Goal: Task Accomplishment & Management: Use online tool/utility

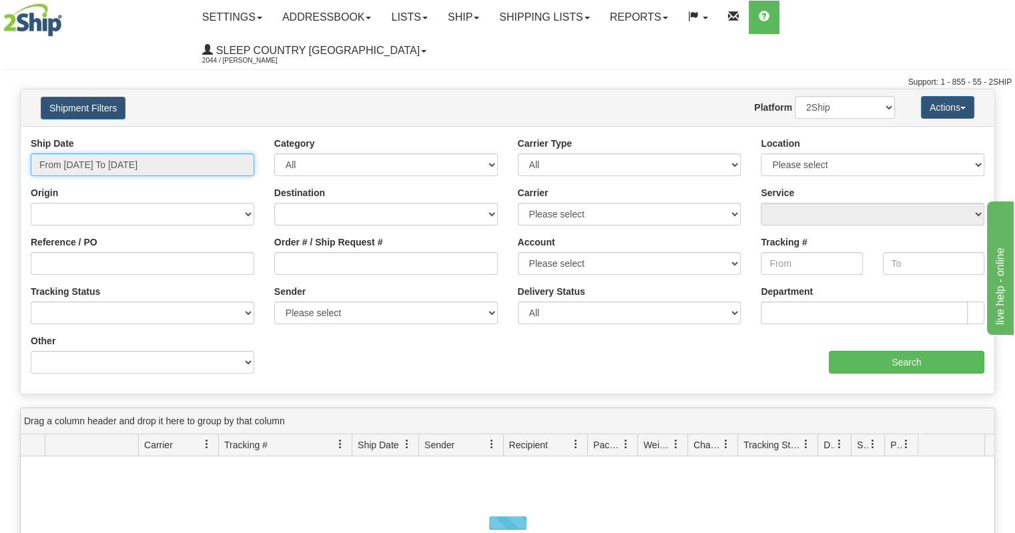
click at [128, 154] on input "From 08/31/2025 To 09/01/2025" at bounding box center [143, 165] width 224 height 23
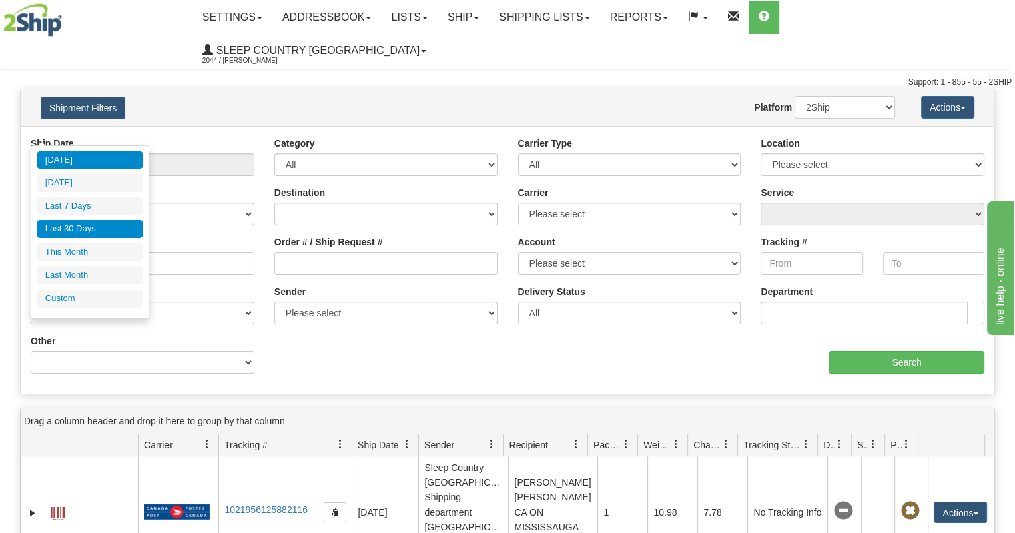
click at [95, 230] on li "Last 30 Days" at bounding box center [90, 229] width 107 height 18
type input "From 08/03/2025 To 09/01/2025"
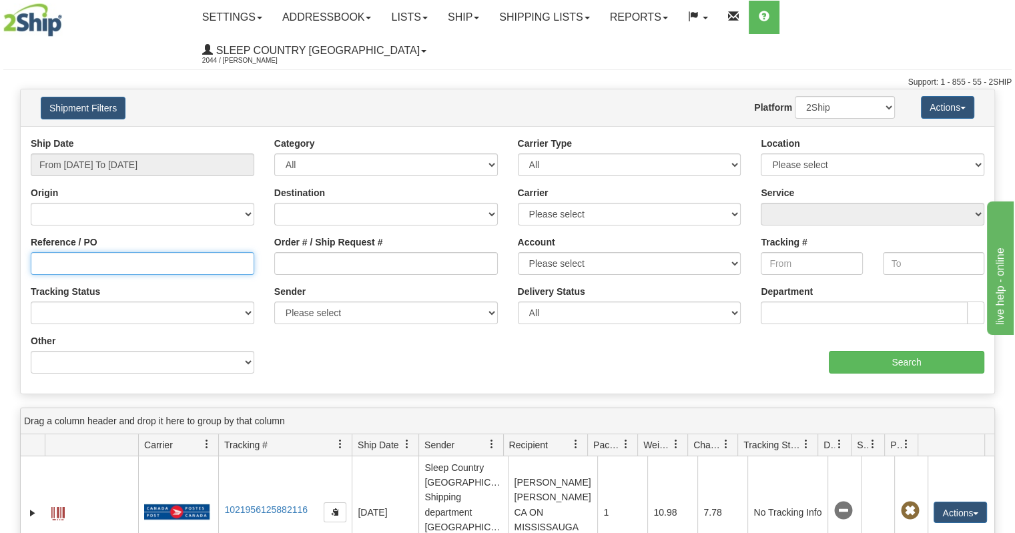
click at [125, 252] on input "Reference / PO" at bounding box center [143, 263] width 224 height 23
paste input "9000I021216"
type input "9000I021216"
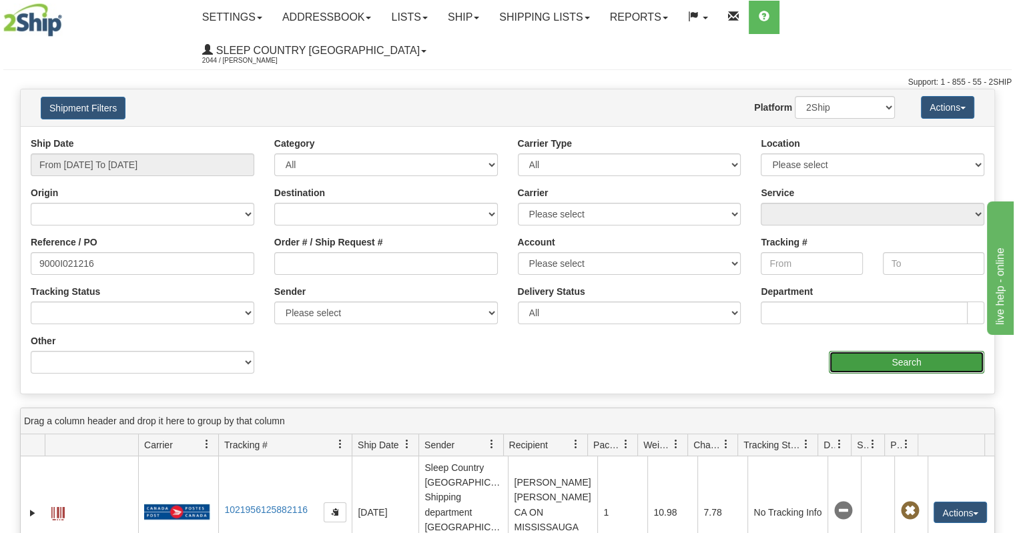
click at [855, 351] on input "Search" at bounding box center [907, 362] width 156 height 23
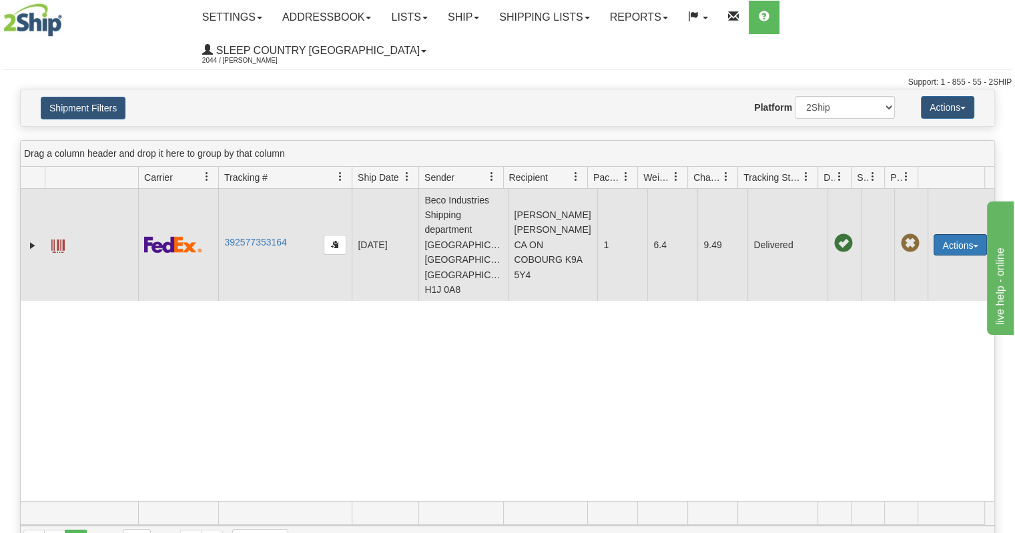
click at [953, 234] on button "Actions" at bounding box center [960, 244] width 53 height 21
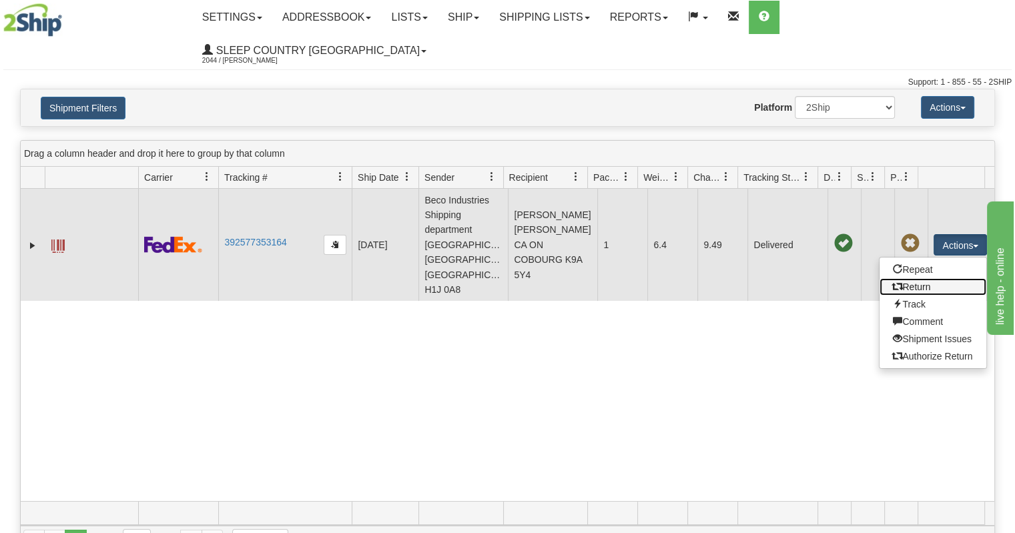
click at [911, 278] on link "Return" at bounding box center [933, 286] width 107 height 17
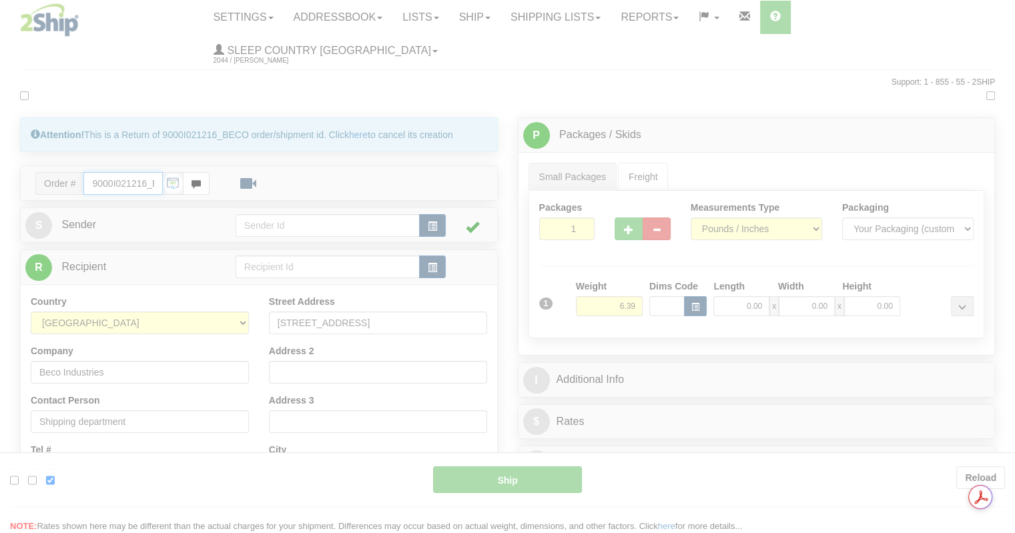
type input "92"
type input "12:19"
type input "16:00"
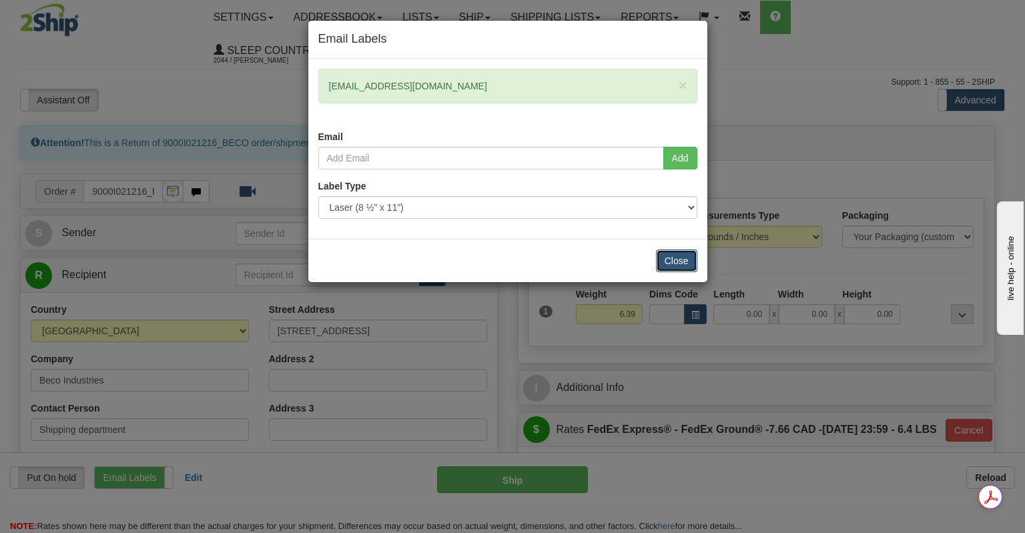
click at [682, 264] on button "Close" at bounding box center [676, 261] width 41 height 23
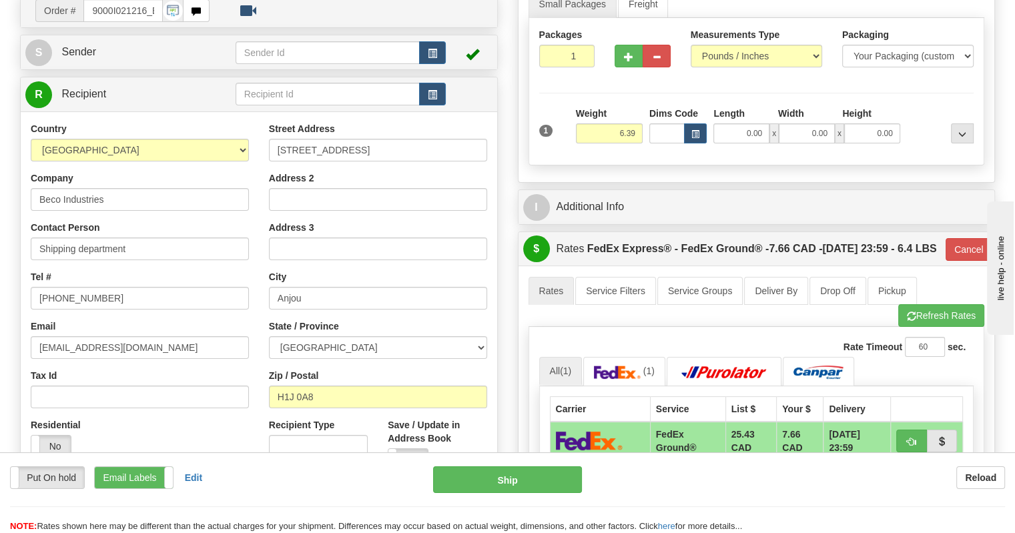
scroll to position [200, 0]
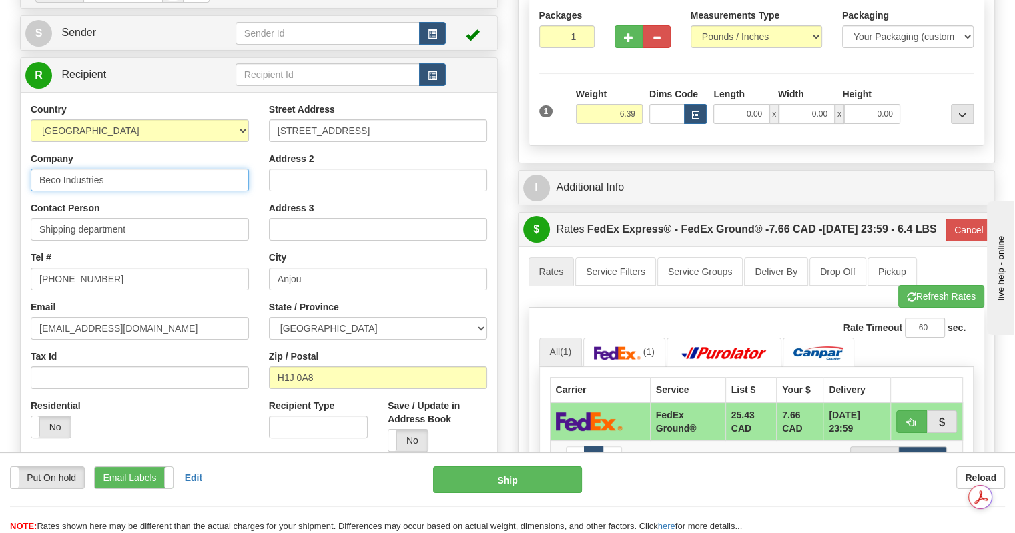
drag, startPoint x: 130, startPoint y: 151, endPoint x: 0, endPoint y: 103, distance: 138.8
click at [0, 103] on div "Toggle navigation Settings Shipping Preferences Fields Preferences New" at bounding box center [507, 341] width 1015 height 1082
type input "DC 914 - SLEEP COUNTRY"
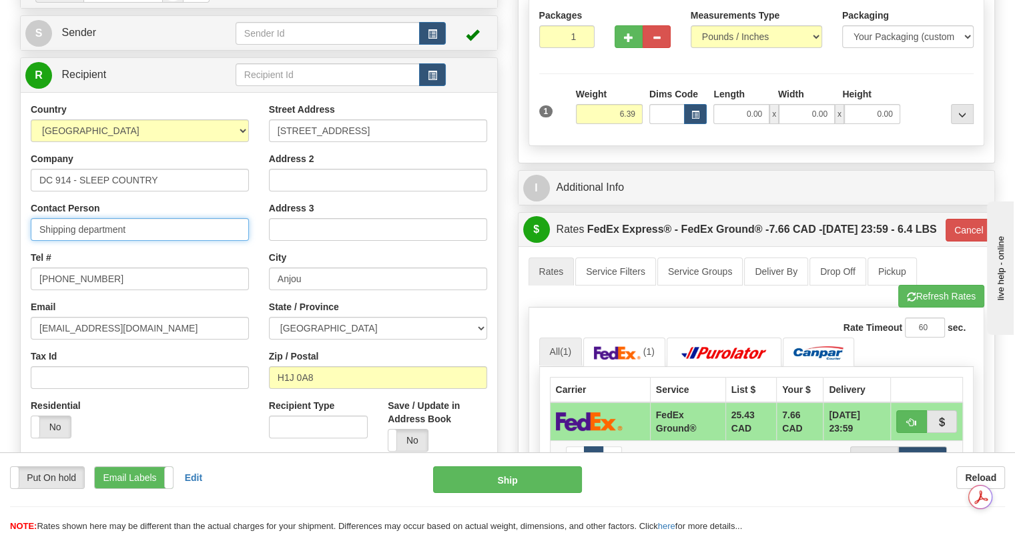
click at [148, 218] on input "Shipping department" at bounding box center [140, 229] width 218 height 23
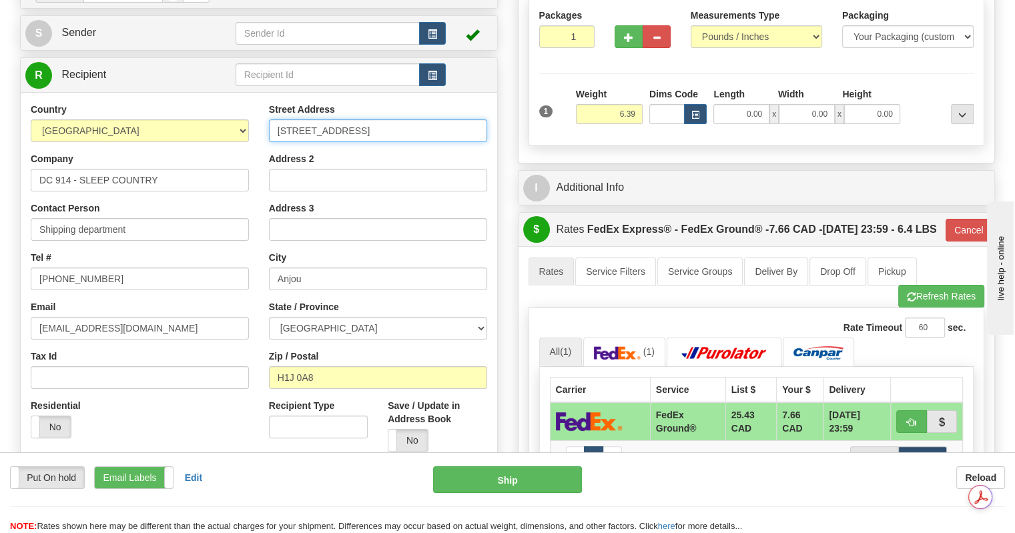
drag, startPoint x: 355, startPoint y: 95, endPoint x: 26, endPoint y: 58, distance: 331.2
click at [26, 58] on div "R Recipient" at bounding box center [259, 264] width 478 height 415
type input "[STREET_ADDRESS]"
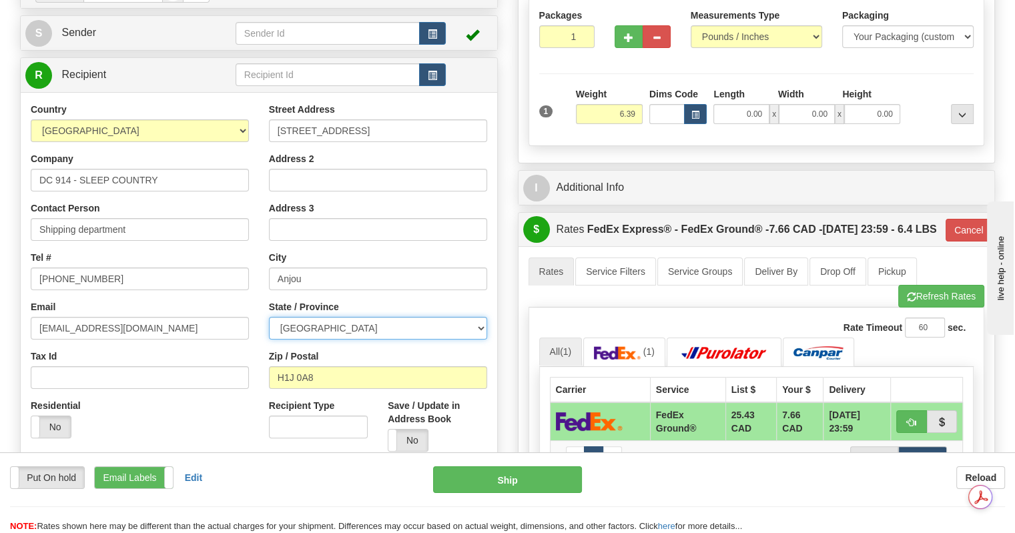
select select "ON"
click at [636, 493] on div "Put On hold Put On hold Print Order Slip Print Order Slip Email Labels Email La…" at bounding box center [507, 480] width 1015 height 27
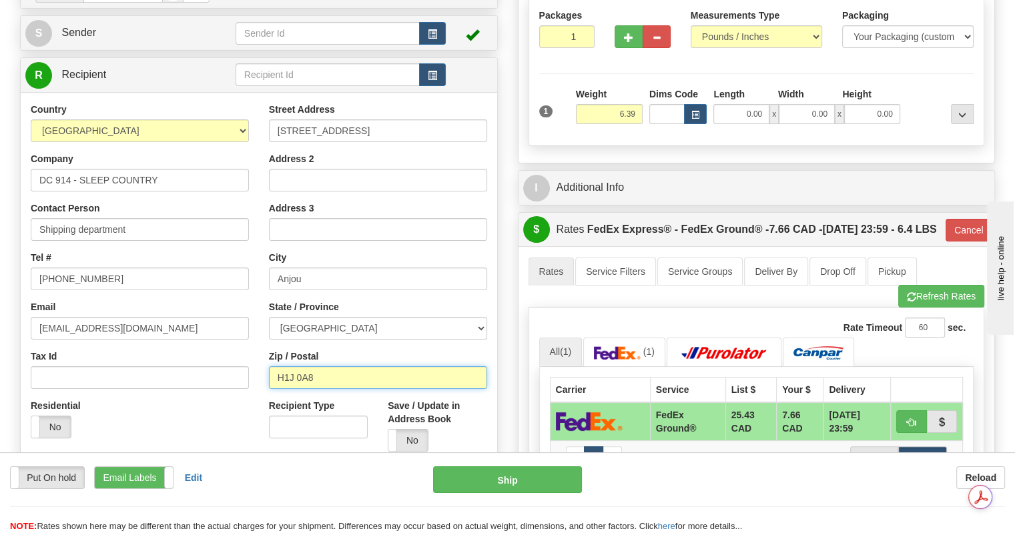
drag, startPoint x: 328, startPoint y: 346, endPoint x: 177, endPoint y: 341, distance: 150.9
click at [177, 341] on div "Country [GEOGRAPHIC_DATA] [GEOGRAPHIC_DATA] [GEOGRAPHIC_DATA] [GEOGRAPHIC_DATA]…" at bounding box center [259, 282] width 477 height 359
type input "T2C 4W3"
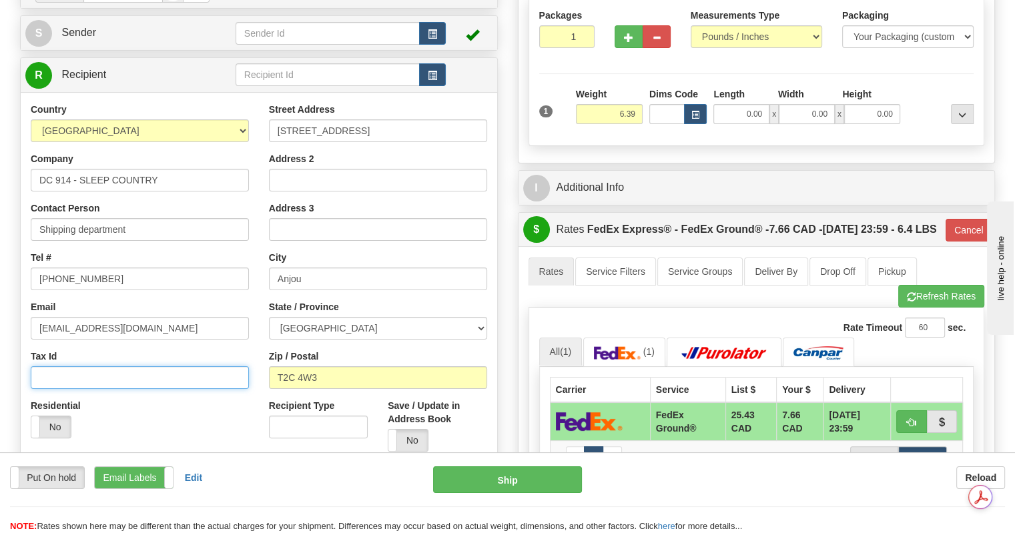
click at [119, 367] on input "Tax Id" at bounding box center [140, 378] width 218 height 23
type input "92"
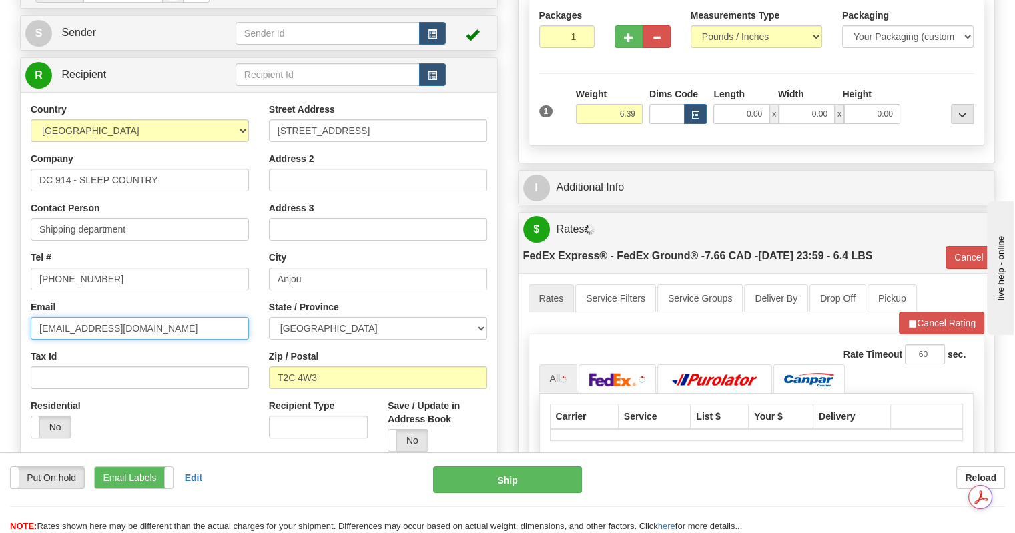
drag, startPoint x: 192, startPoint y: 304, endPoint x: 0, endPoint y: 246, distance: 200.7
click at [0, 246] on div "Toggle navigation Settings Shipping Preferences Fields Preferences New" at bounding box center [507, 318] width 1015 height 1036
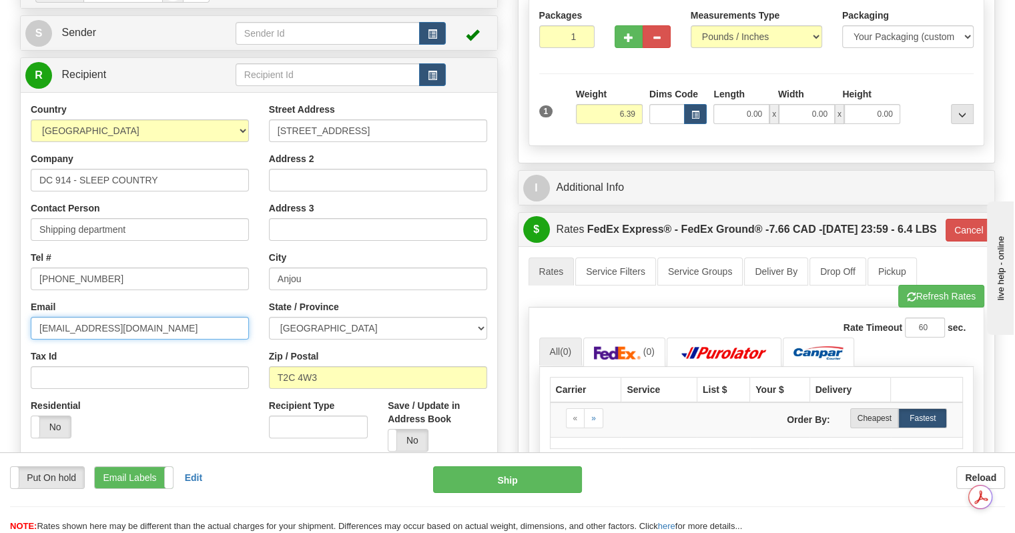
type input "[EMAIL_ADDRESS][DOMAIN_NAME]"
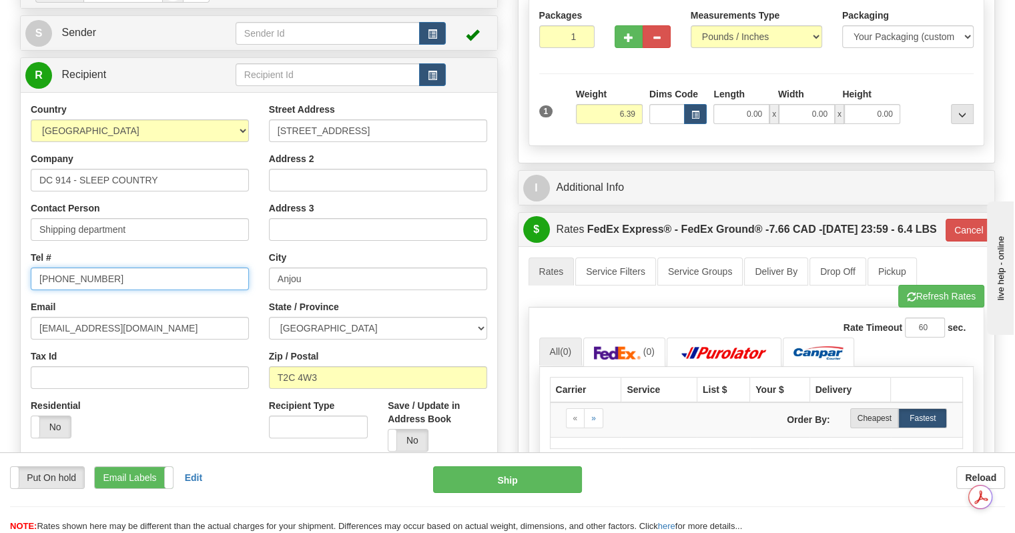
click at [184, 268] on input "[PHONE_NUMBER]" at bounding box center [140, 279] width 218 height 23
drag, startPoint x: 140, startPoint y: 256, endPoint x: 0, endPoint y: 257, distance: 140.2
click at [0, 257] on div "Toggle navigation Settings Shipping Preferences Fields Preferences New" at bounding box center [507, 322] width 1015 height 1044
type input "[PHONE_NUMBER]"
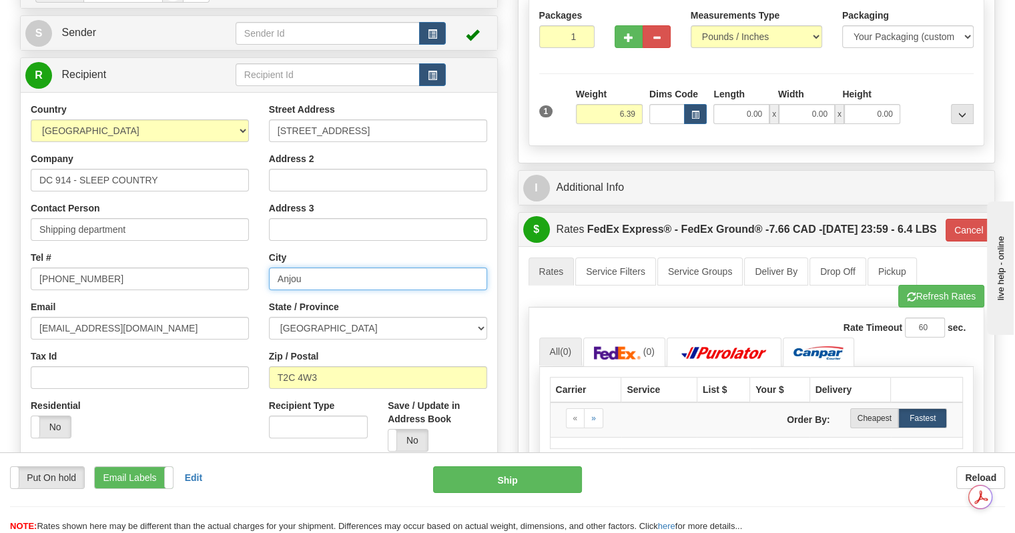
drag, startPoint x: 338, startPoint y: 248, endPoint x: 0, endPoint y: 228, distance: 339.1
click at [0, 228] on div "Toggle navigation Settings Shipping Preferences Fields Preferences New" at bounding box center [507, 322] width 1015 height 1044
type input "BELLEVILLE"
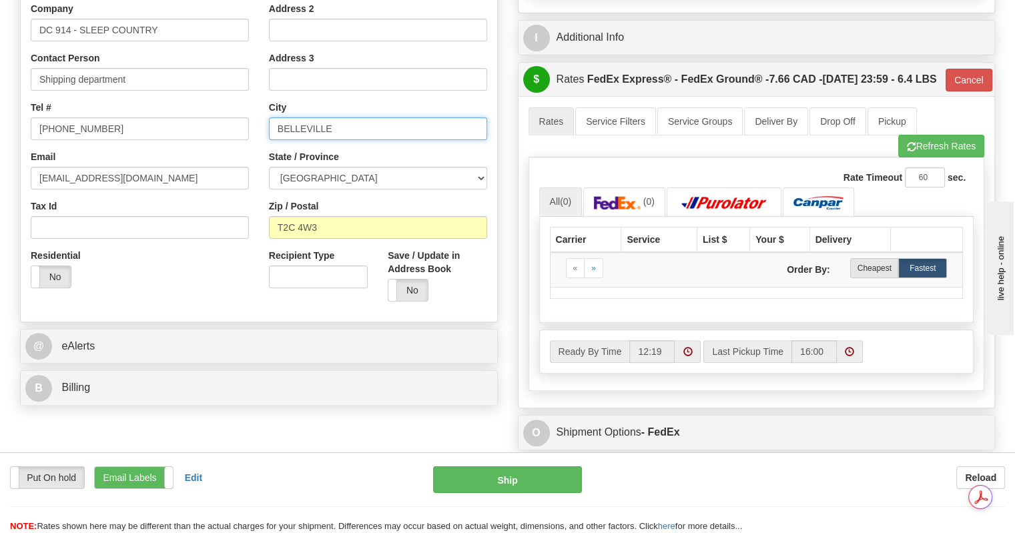
scroll to position [401, 0]
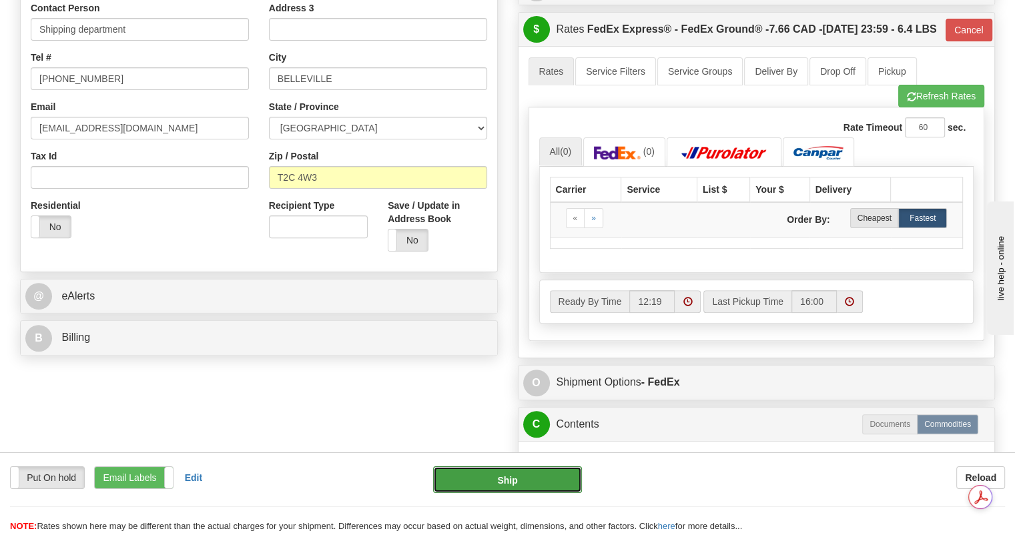
click at [473, 476] on button "Ship" at bounding box center [508, 480] width 150 height 27
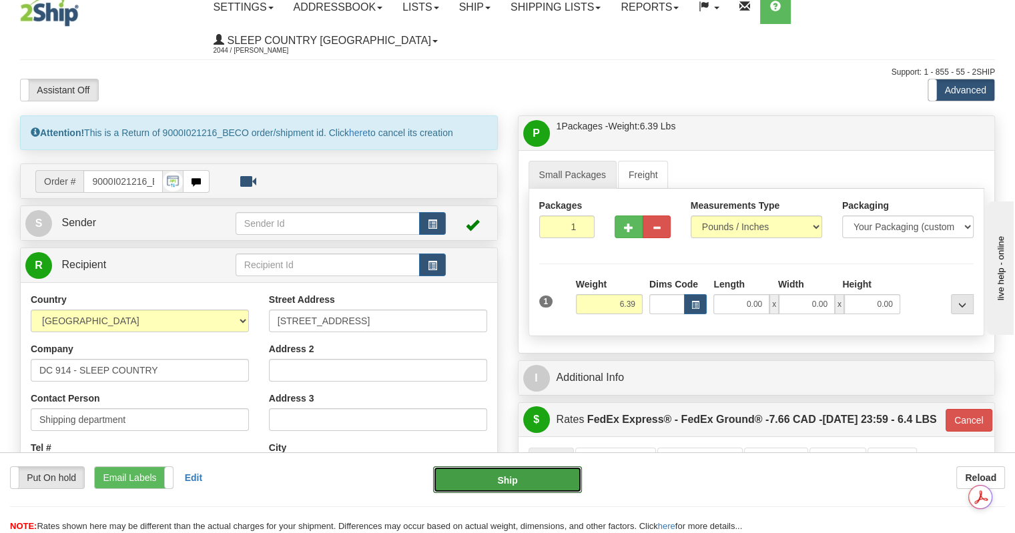
scroll to position [0, 0]
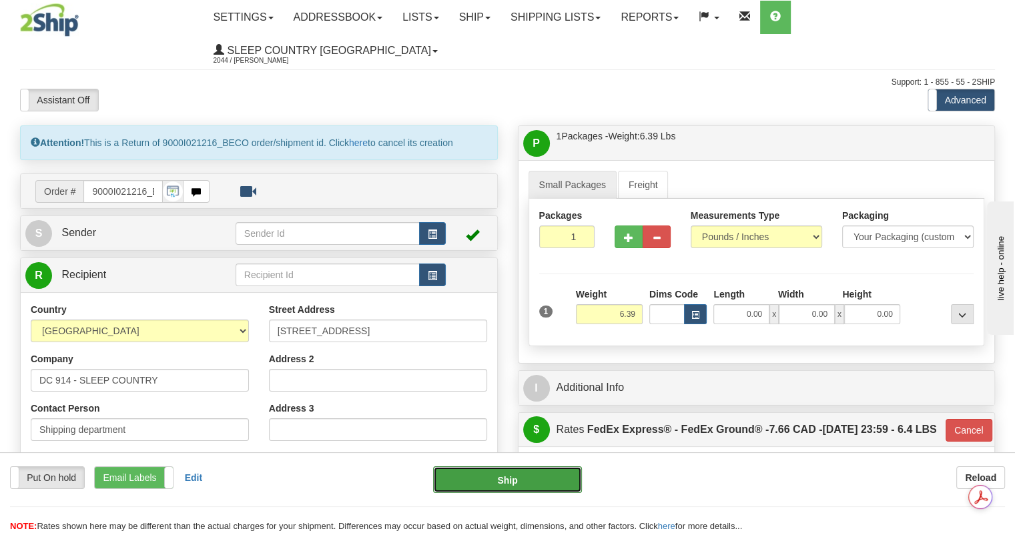
click at [486, 477] on button "Ship" at bounding box center [508, 480] width 150 height 27
click at [486, 487] on button "Ship" at bounding box center [508, 480] width 150 height 27
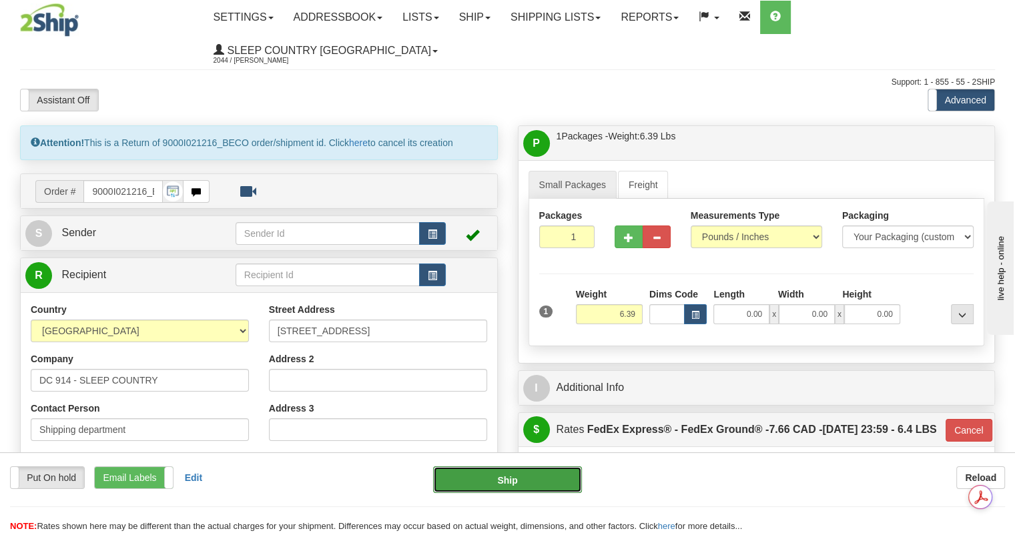
click at [486, 487] on button "Ship" at bounding box center [508, 480] width 150 height 27
click at [534, 484] on button "Ship" at bounding box center [508, 480] width 150 height 27
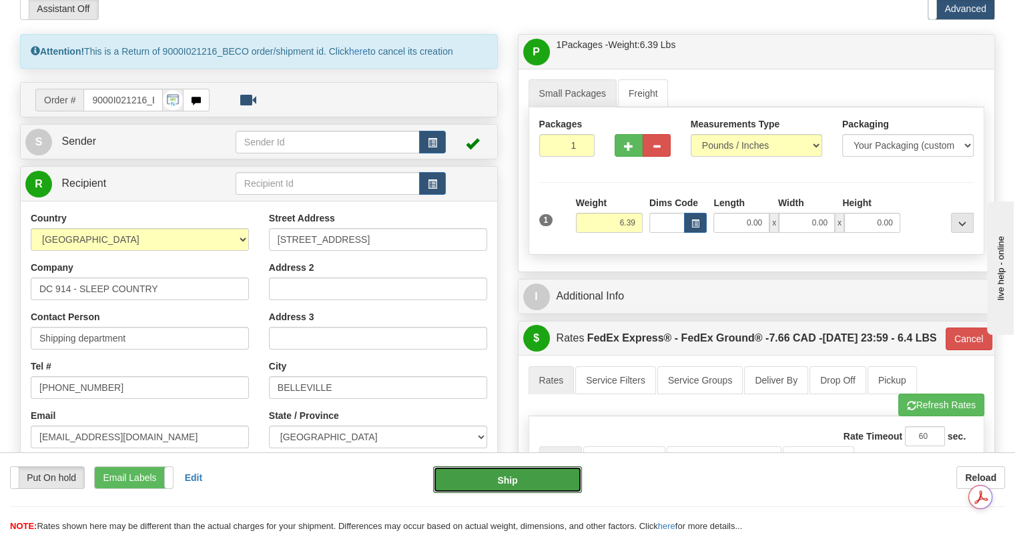
scroll to position [200, 0]
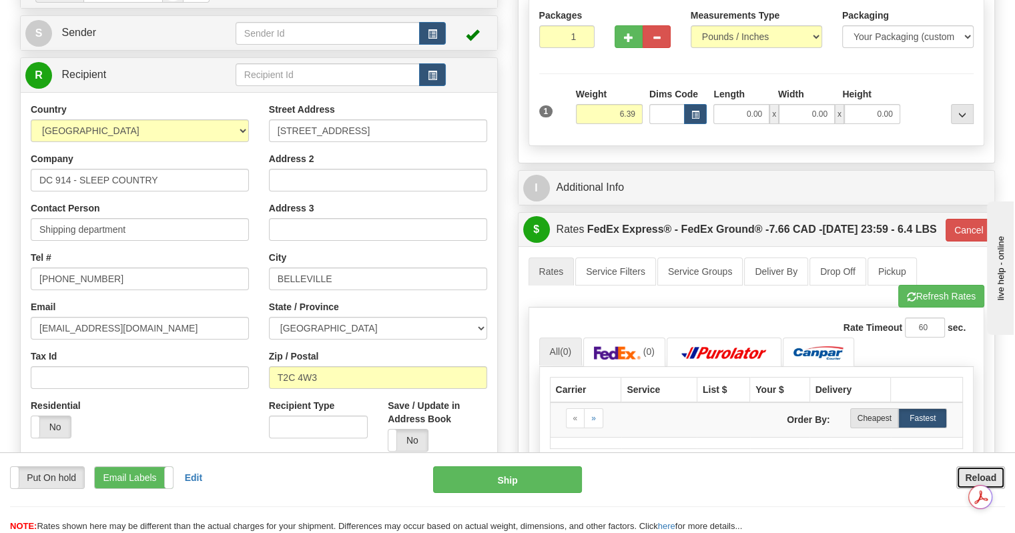
click at [963, 481] on button "Reload" at bounding box center [981, 478] width 49 height 23
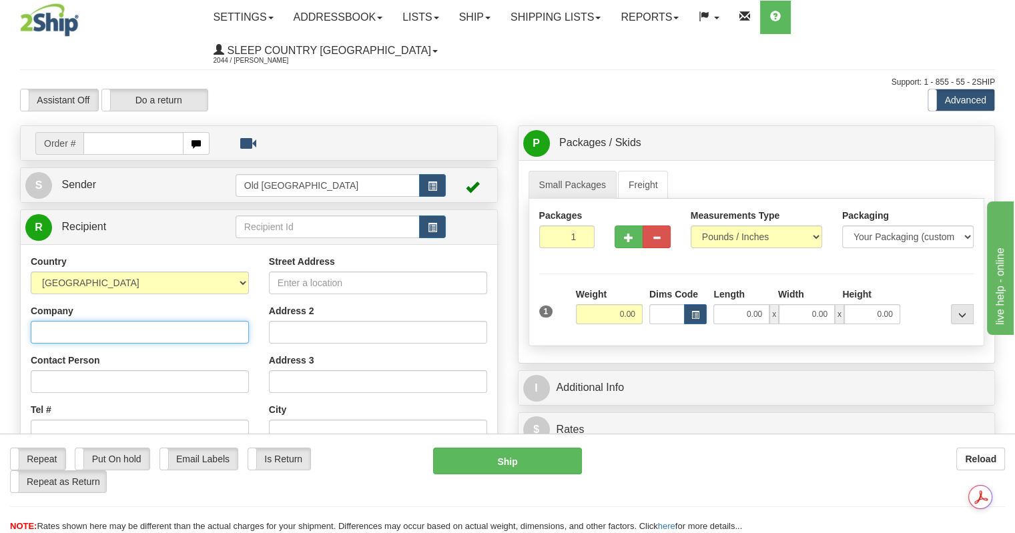
click at [100, 321] on input "Company" at bounding box center [140, 332] width 218 height 23
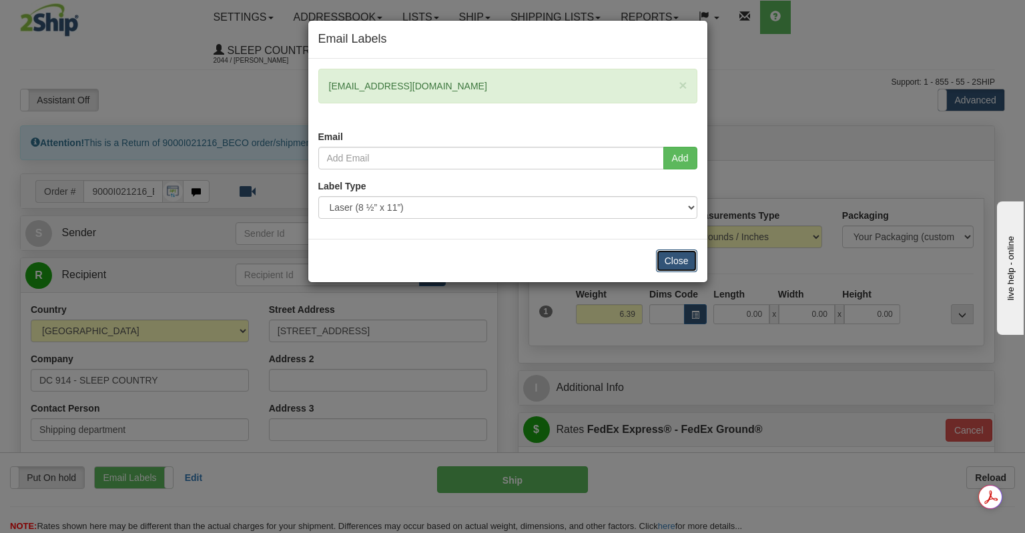
click at [671, 260] on button "Close" at bounding box center [676, 261] width 41 height 23
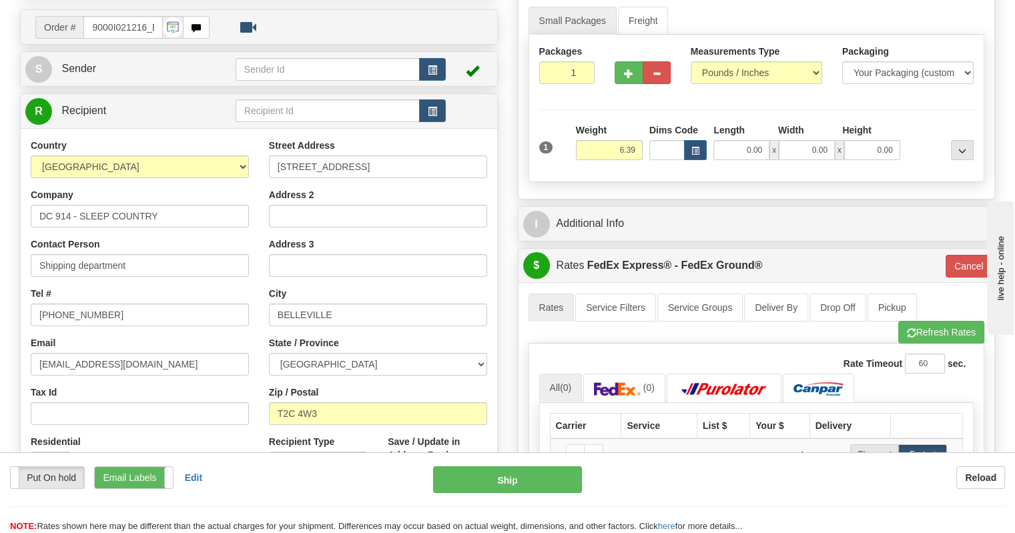
scroll to position [267, 0]
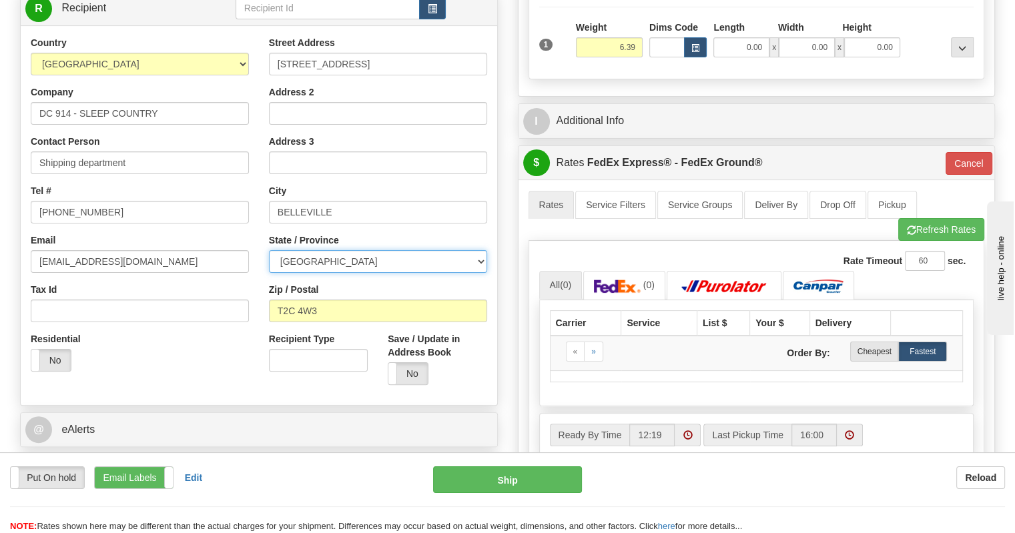
click at [351, 250] on select "[GEOGRAPHIC_DATA] [GEOGRAPHIC_DATA] [GEOGRAPHIC_DATA] [GEOGRAPHIC_DATA] [GEOGRA…" at bounding box center [378, 261] width 218 height 23
select select "ON"
click at [269, 250] on select "[GEOGRAPHIC_DATA] [GEOGRAPHIC_DATA] [GEOGRAPHIC_DATA] [GEOGRAPHIC_DATA] [GEOGRA…" at bounding box center [378, 261] width 218 height 23
click at [227, 336] on div "Residential Yes No" at bounding box center [140, 356] width 238 height 49
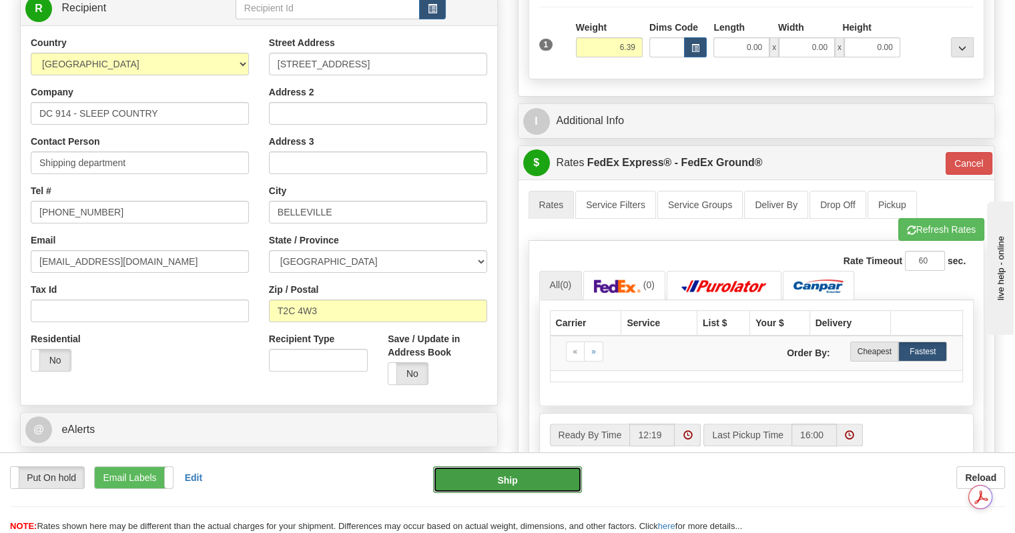
click at [470, 478] on button "Ship" at bounding box center [508, 480] width 150 height 27
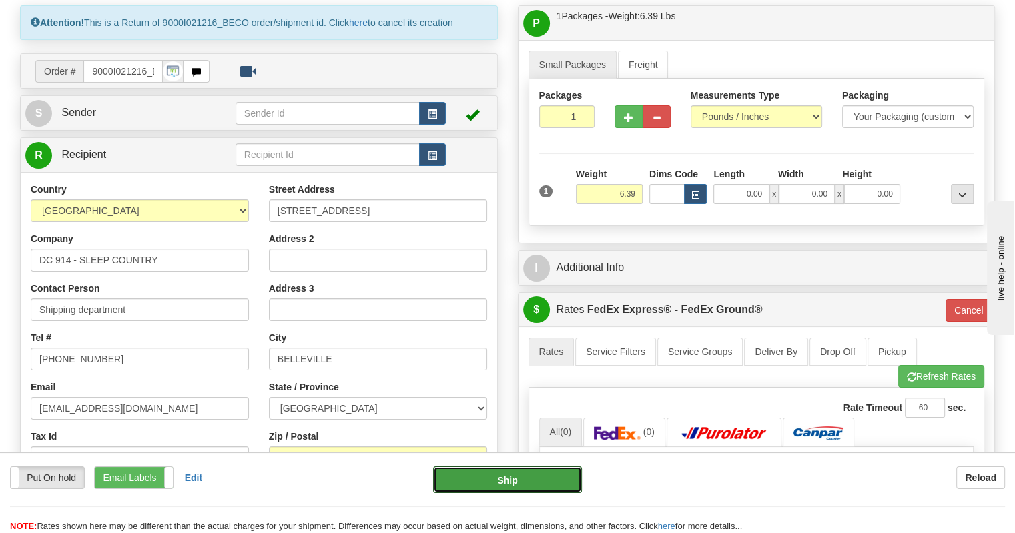
scroll to position [0, 0]
